Goal: Book appointment/travel/reservation

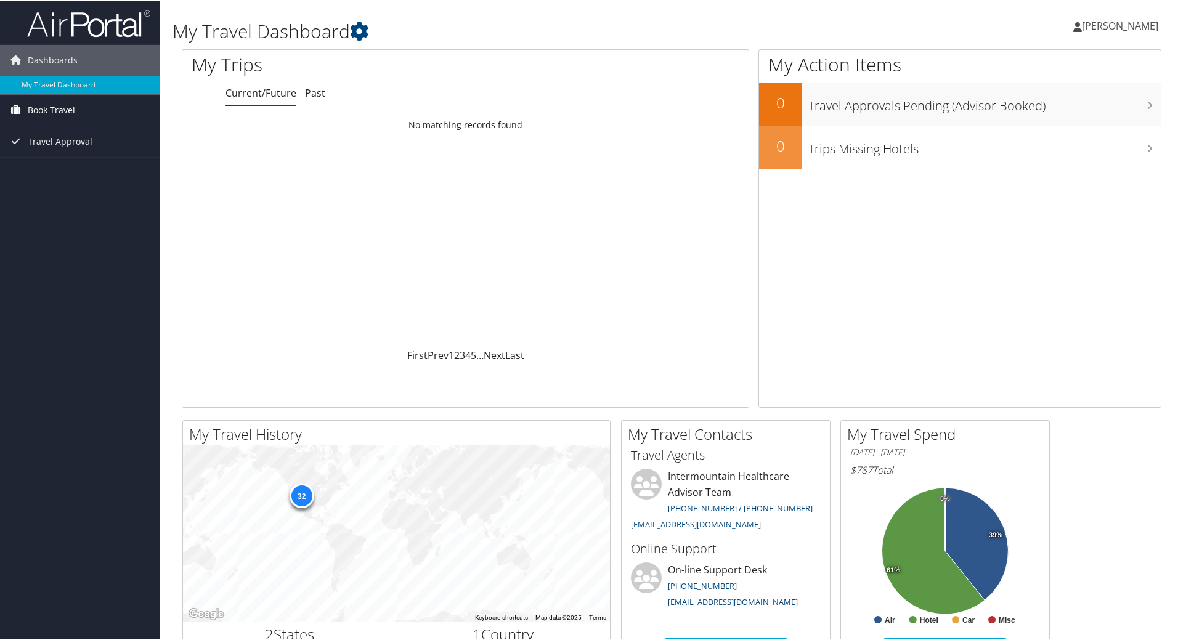
click at [63, 112] on span "Book Travel" at bounding box center [51, 109] width 47 height 31
click at [61, 152] on link "Book/Manage Online Trips" at bounding box center [80, 152] width 160 height 18
